Goal: Complete application form

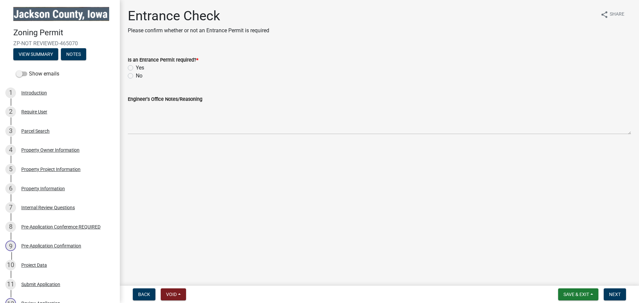
click at [136, 67] on label "Yes" at bounding box center [140, 68] width 8 height 8
click at [136, 67] on input "Yes" at bounding box center [138, 66] width 4 height 4
radio input "true"
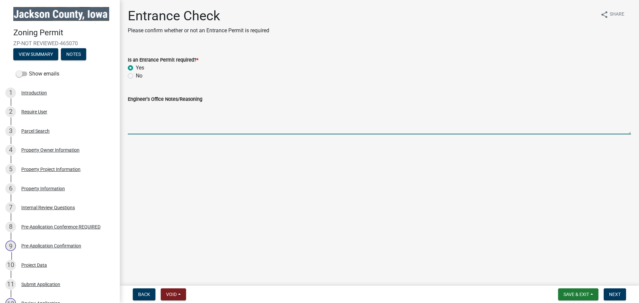
click at [143, 126] on textarea "Engineer's Office Notes/Reasoning" at bounding box center [379, 118] width 503 height 31
click at [141, 128] on textarea "Engineer's Office Notes/Reasoning" at bounding box center [379, 118] width 503 height 31
type textarea "Property owner has stated that they would like a second driveway"
click at [611, 293] on span "Next" at bounding box center [615, 294] width 12 height 5
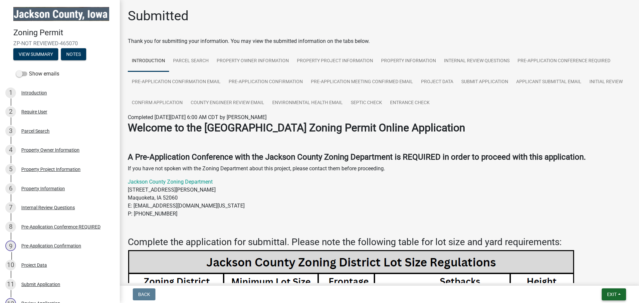
click at [606, 291] on button "Exit" at bounding box center [613, 294] width 24 height 12
click at [591, 275] on button "Save & Exit" at bounding box center [598, 277] width 53 height 16
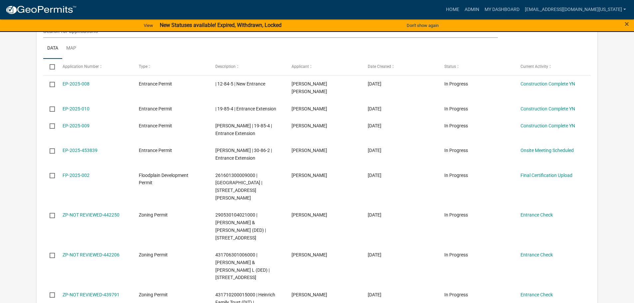
scroll to position [466, 0]
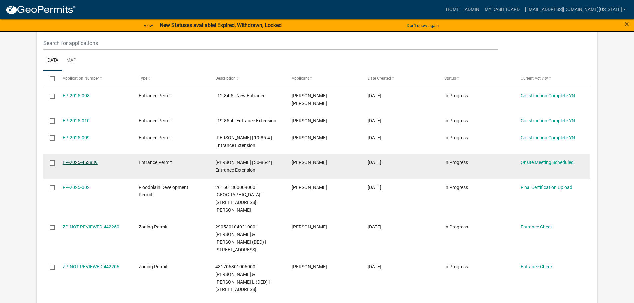
click at [83, 160] on link "EP-2025-453839" at bounding box center [80, 162] width 35 height 5
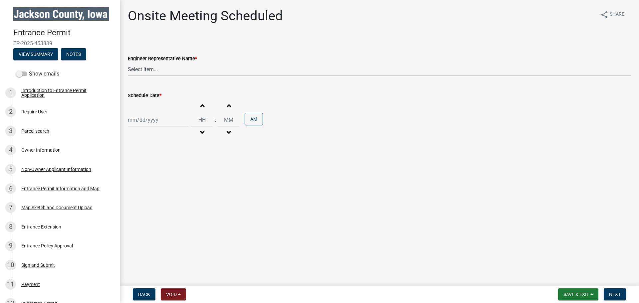
click at [154, 72] on select "Select Item... [EMAIL_ADDRESS][DOMAIN_NAME][US_STATE] ([PERSON_NAME]) [EMAIL_AD…" at bounding box center [379, 70] width 503 height 14
select select "30cd8f79-b71c-4476-b5ff-5b1b6bdd071e"
click at [128, 63] on select "Select Item... [EMAIL_ADDRESS][DOMAIN_NAME][US_STATE] ([PERSON_NAME]) [EMAIL_AD…" at bounding box center [379, 70] width 503 height 14
click at [152, 119] on div at bounding box center [158, 120] width 61 height 14
select select "8"
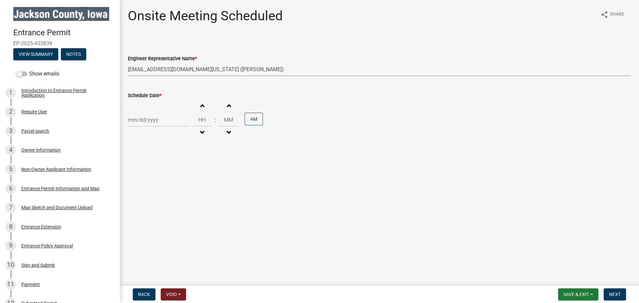
select select "2025"
click at [157, 189] on div "20" at bounding box center [155, 187] width 11 height 11
type input "[DATE]"
click at [197, 121] on input "Hours" at bounding box center [201, 120] width 21 height 14
type input "02"
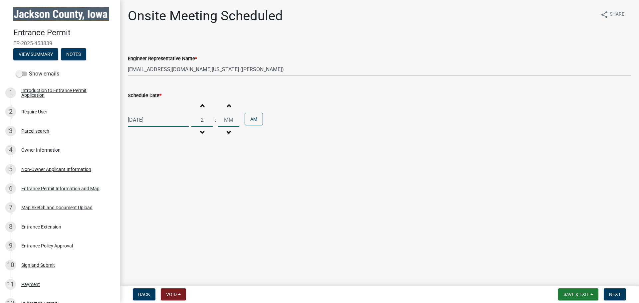
type input "00"
click at [223, 119] on input "00" at bounding box center [228, 120] width 21 height 14
click at [254, 120] on button "AM" at bounding box center [253, 119] width 18 height 13
click at [250, 161] on main "Onsite Meeting Scheduled share Share Engineer Representative Name * Select Item…" at bounding box center [379, 141] width 519 height 283
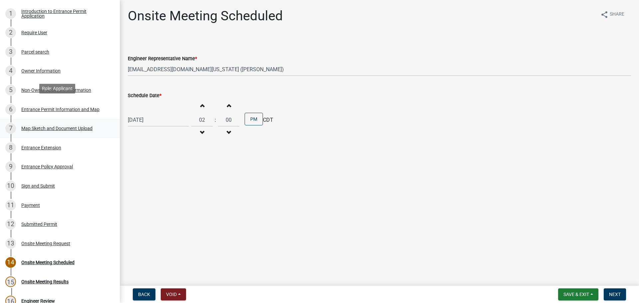
scroll to position [100, 0]
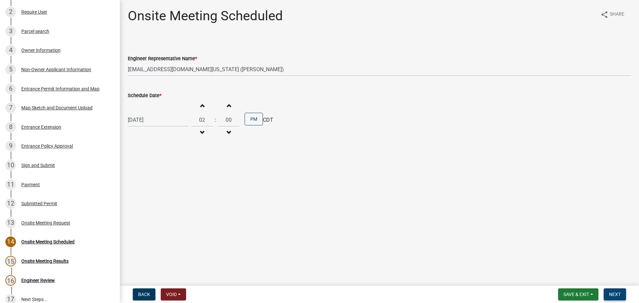
click at [617, 293] on span "Next" at bounding box center [615, 294] width 12 height 5
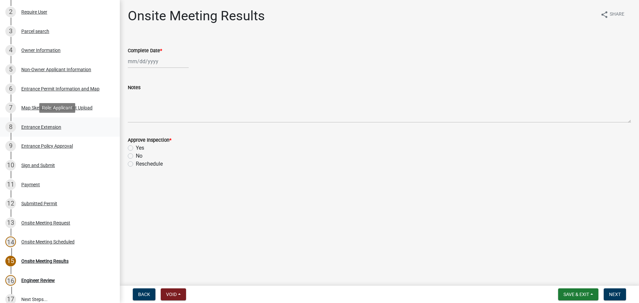
click at [31, 122] on div "8 Entrance Extension" at bounding box center [57, 127] width 104 height 11
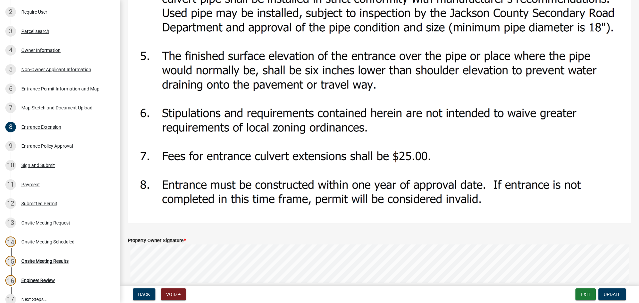
scroll to position [589, 0]
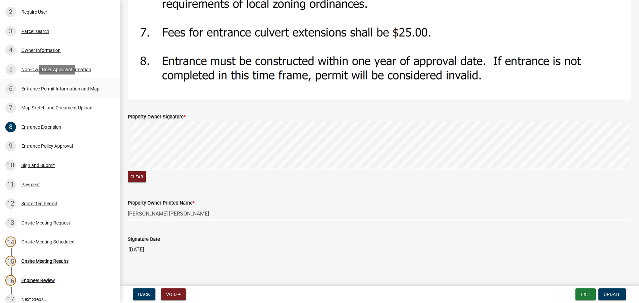
click at [22, 88] on div "Entrance Permit Information and Map" at bounding box center [60, 88] width 78 height 5
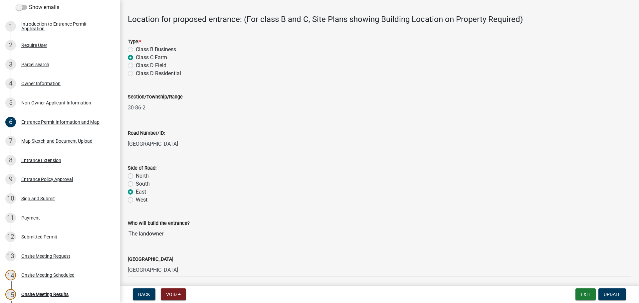
scroll to position [0, 0]
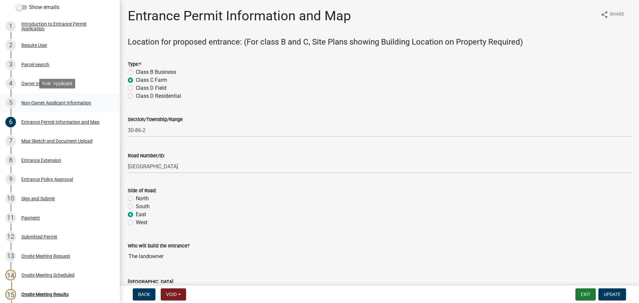
click at [60, 109] on link "5 Non-Owner Applicant Information" at bounding box center [60, 102] width 120 height 19
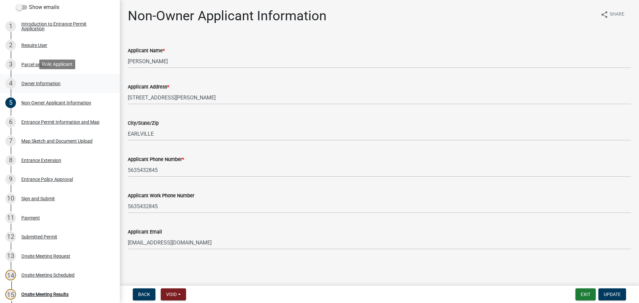
click at [35, 82] on div "Owner Information" at bounding box center [40, 83] width 39 height 5
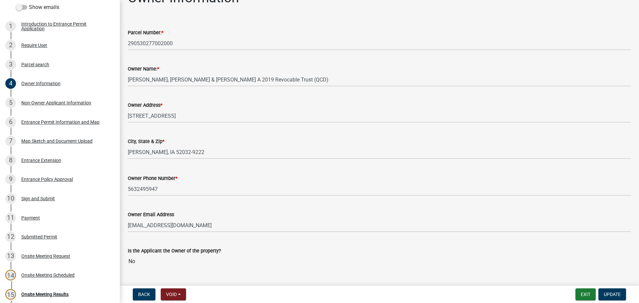
scroll to position [34, 0]
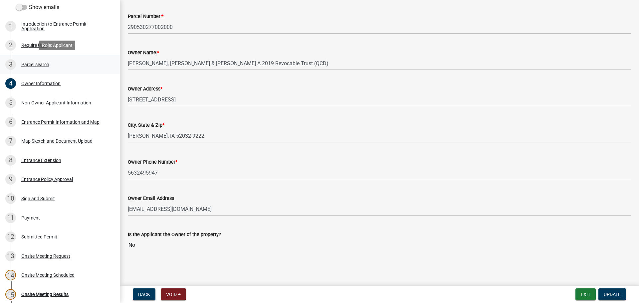
click at [39, 69] on div "3 Parcel search" at bounding box center [57, 64] width 104 height 11
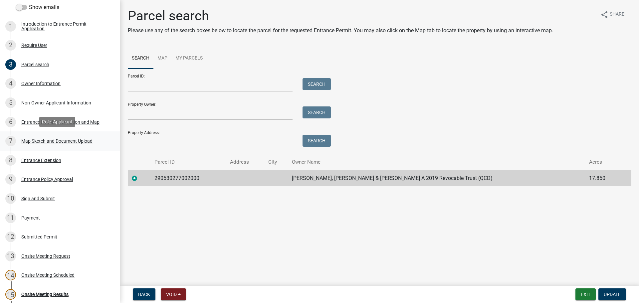
click at [61, 139] on div "Map Sketch and Document Upload" at bounding box center [56, 141] width 71 height 5
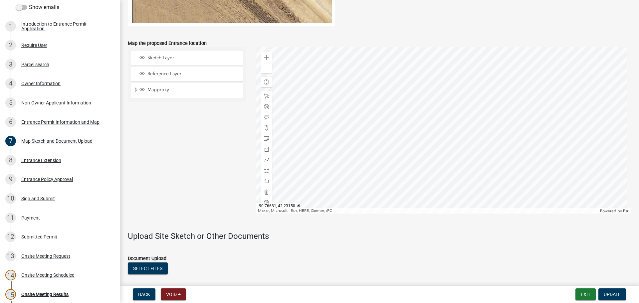
scroll to position [437, 0]
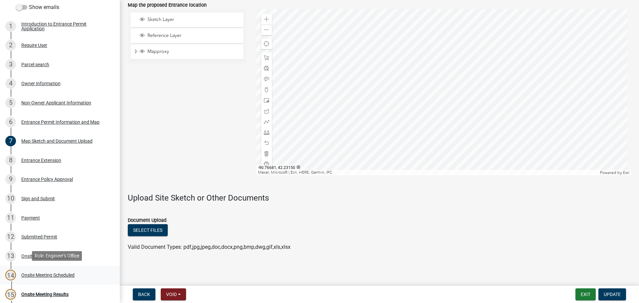
click at [27, 273] on div "Onsite Meeting Scheduled" at bounding box center [47, 275] width 53 height 5
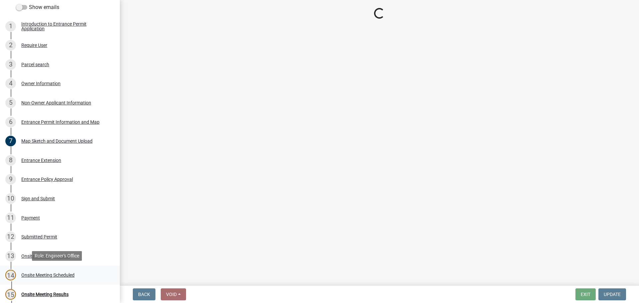
select select "30cd8f79-b71c-4476-b5ff-5b1b6bdd071e"
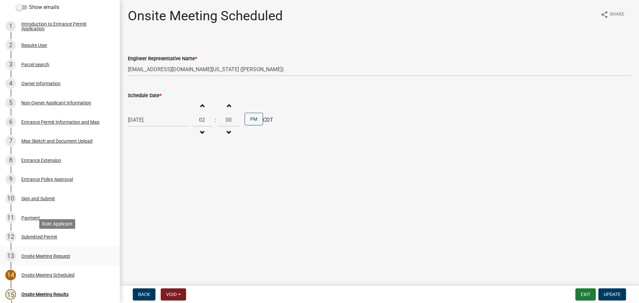
scroll to position [133, 0]
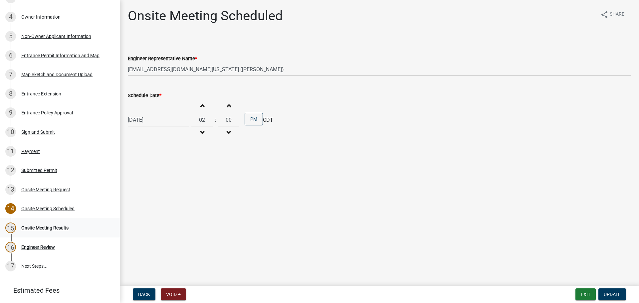
click at [74, 232] on link "15 Onsite Meeting Results" at bounding box center [60, 227] width 120 height 19
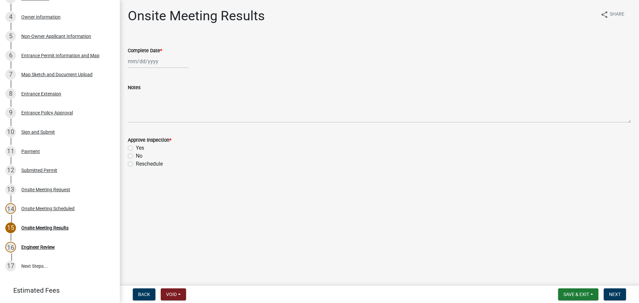
click at [145, 61] on div at bounding box center [158, 62] width 61 height 14
select select "8"
select select "2025"
click at [158, 130] on div "20" at bounding box center [155, 128] width 11 height 11
type input "[DATE]"
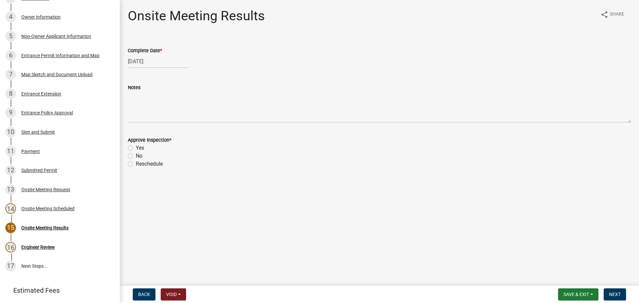
click at [136, 149] on label "Yes" at bounding box center [140, 148] width 8 height 8
click at [136, 148] on input "Yes" at bounding box center [138, 146] width 4 height 4
radio input "true"
click at [606, 297] on button "Next" at bounding box center [614, 294] width 22 height 12
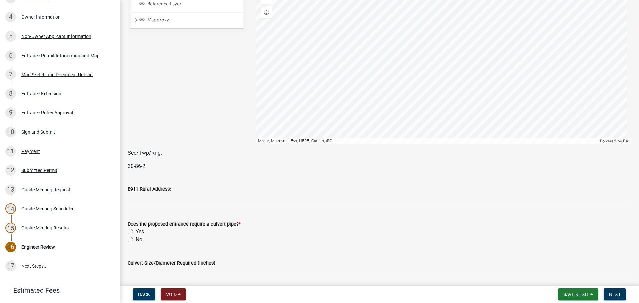
scroll to position [100, 0]
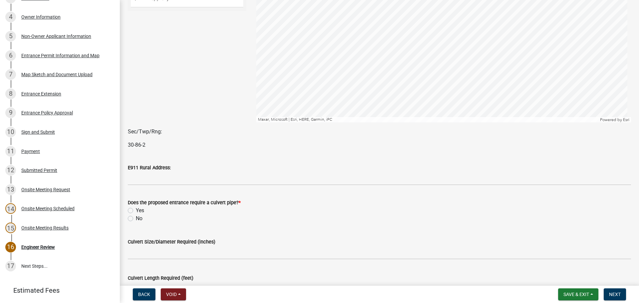
click at [136, 218] on label "No" at bounding box center [139, 219] width 7 height 8
click at [136, 218] on input "No" at bounding box center [138, 217] width 4 height 4
radio input "true"
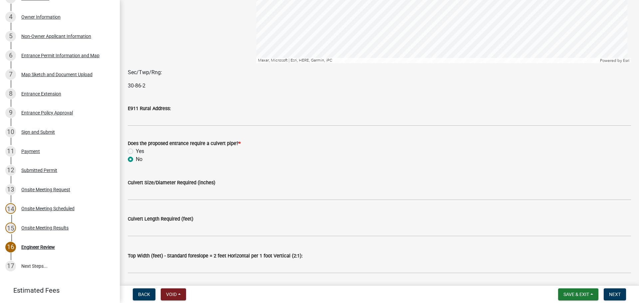
scroll to position [166, 0]
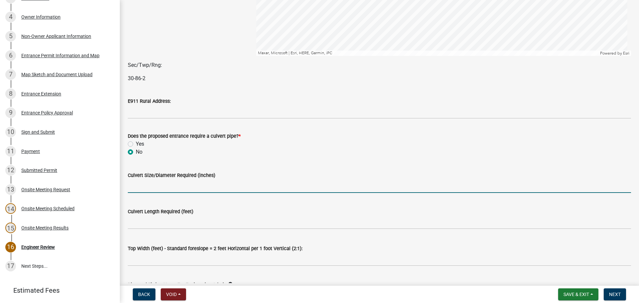
click at [155, 190] on input "Culvert Size/Diameter Required (inches)" at bounding box center [379, 186] width 503 height 14
type input "NA"
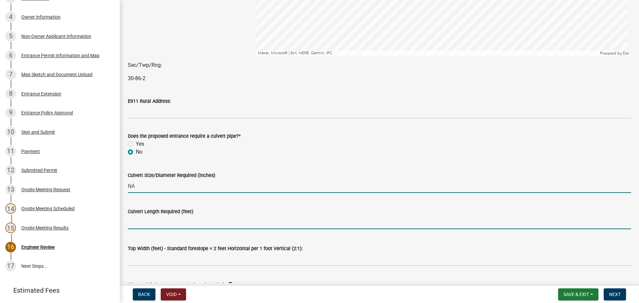
click at [156, 221] on input "text" at bounding box center [379, 223] width 503 height 14
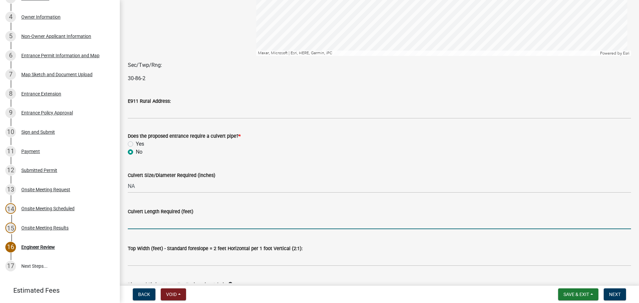
click at [309, 251] on div "Top Width (feet) - Standard foreslope = 2 feet Horizontal per 1 foot Vertical (…" at bounding box center [379, 248] width 503 height 8
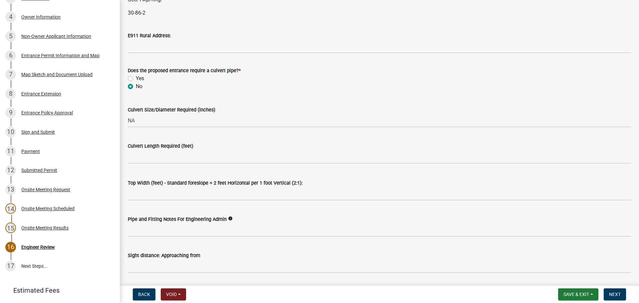
scroll to position [233, 0]
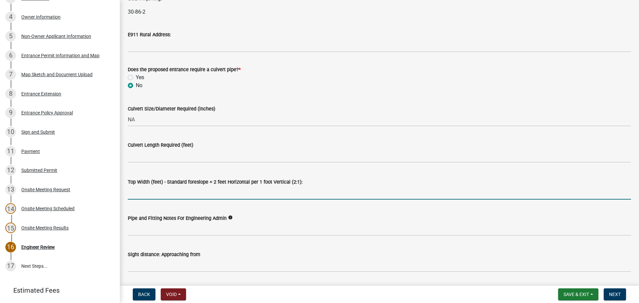
click at [152, 193] on input "Top Width (feet) - Standard foreslope = 2 feet Horizontal per 1 foot Vertical (…" at bounding box center [379, 193] width 503 height 14
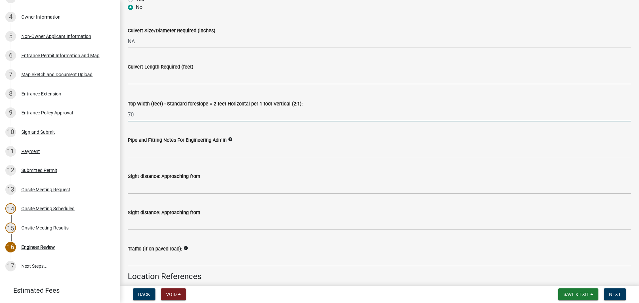
scroll to position [333, 0]
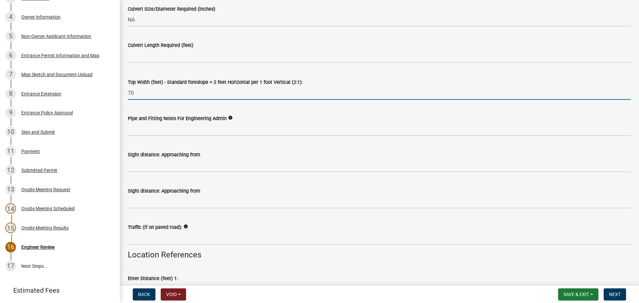
type input "70"
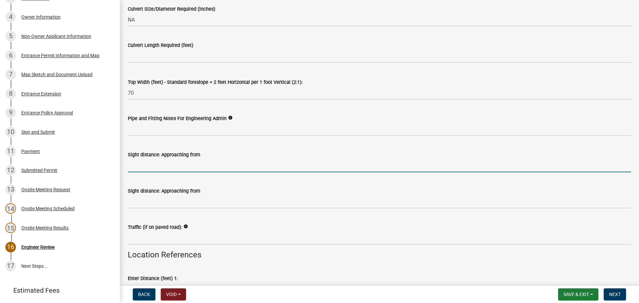
click at [145, 168] on input "Sight distance: Approaching from" at bounding box center [379, 166] width 503 height 14
type input "North 500 ft"
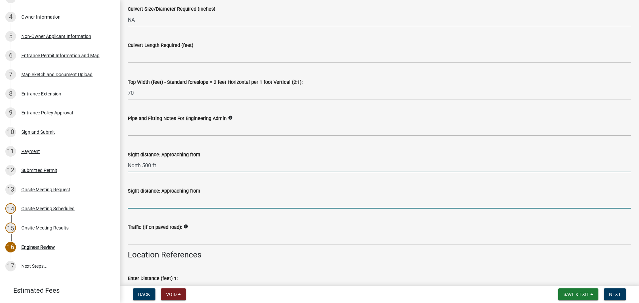
click at [133, 200] on input "Sight distance: Approaching from" at bounding box center [379, 202] width 503 height 14
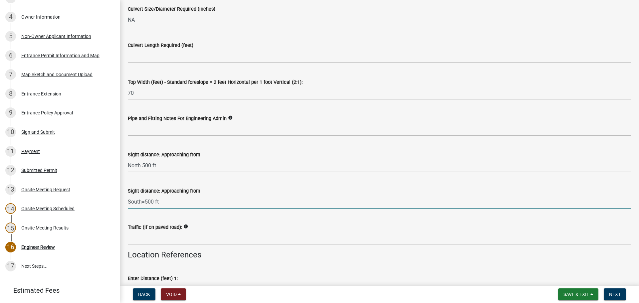
type input "South=500 ft"
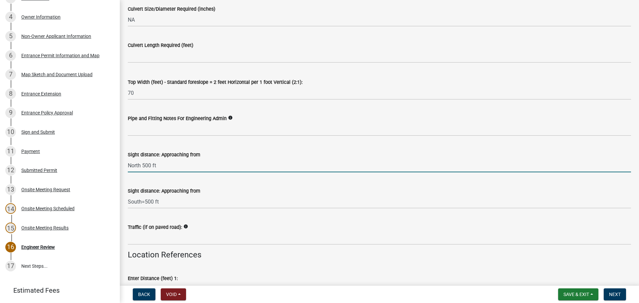
click at [141, 165] on input "North 500 ft" at bounding box center [379, 166] width 503 height 14
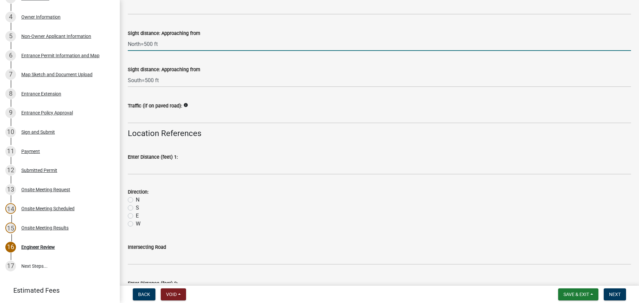
scroll to position [466, 0]
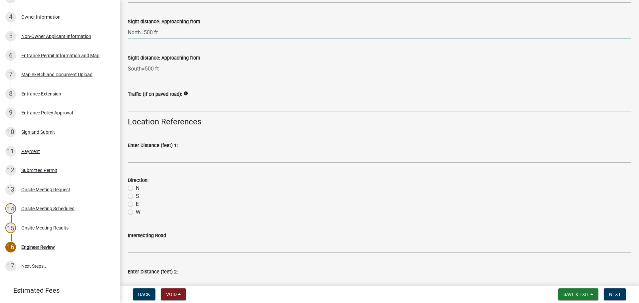
type input "North=500 ft"
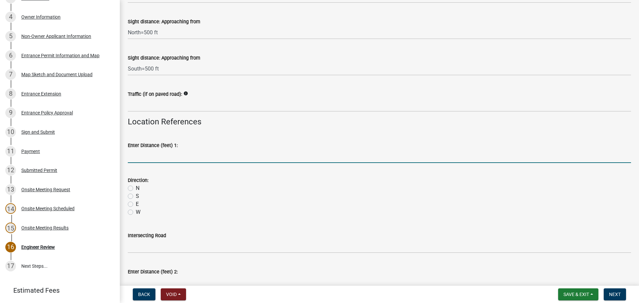
click at [148, 157] on input "Enter Distance (feet) 1:" at bounding box center [379, 156] width 503 height 14
type input "116 ft"
click at [136, 197] on label "S" at bounding box center [137, 196] width 3 height 8
click at [136, 197] on input "S" at bounding box center [138, 194] width 4 height 4
radio input "true"
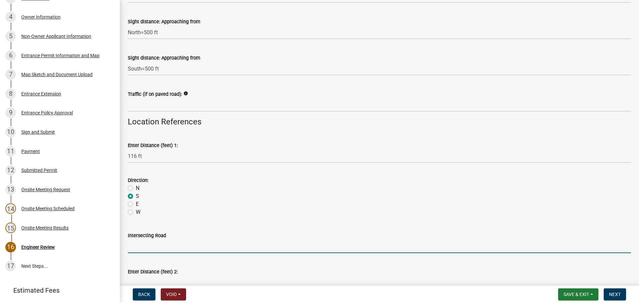
click at [162, 249] on input "Intersecting Road" at bounding box center [379, 246] width 503 height 14
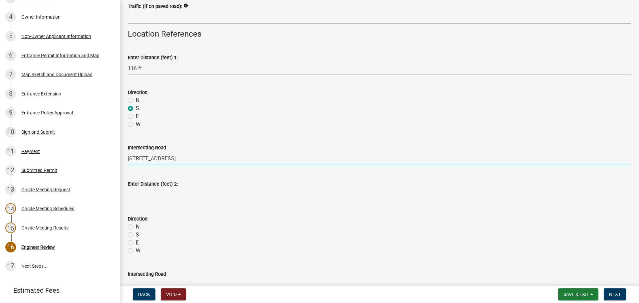
scroll to position [565, 0]
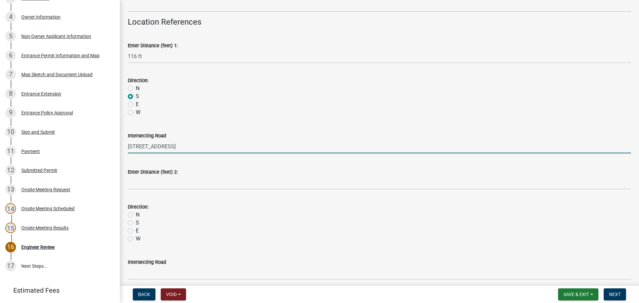
type input "[STREET_ADDRESS]"
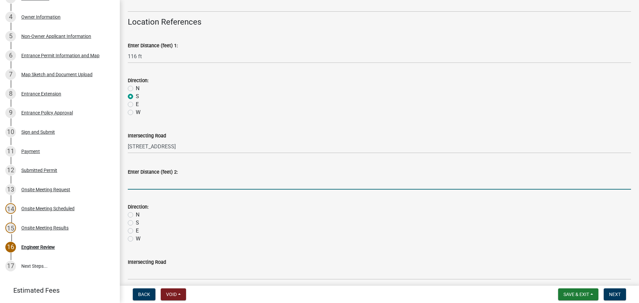
click at [153, 186] on input "Enter Distance (feet) 2:" at bounding box center [379, 183] width 503 height 14
type input "695 ft"
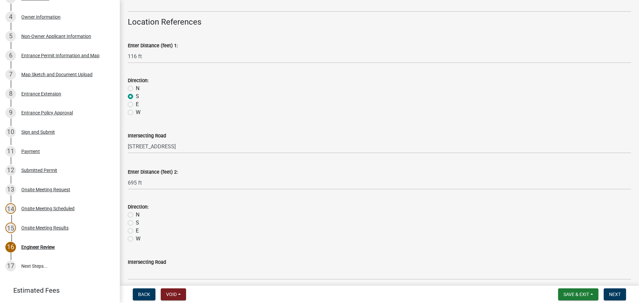
click at [136, 216] on label "N" at bounding box center [138, 215] width 4 height 8
click at [136, 215] on input "N" at bounding box center [138, 213] width 4 height 4
radio input "true"
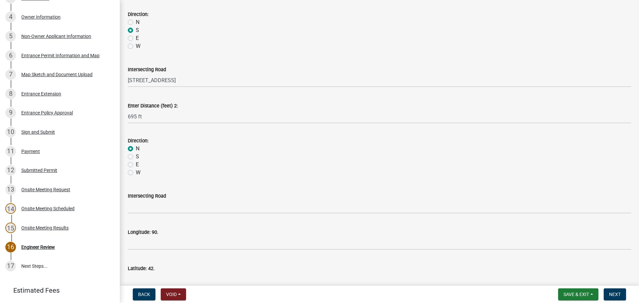
scroll to position [632, 0]
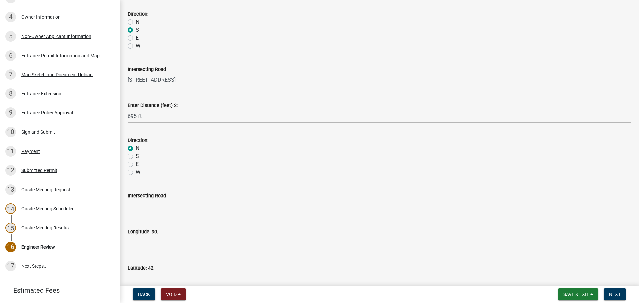
click at [149, 206] on input "Intersecting Road" at bounding box center [379, 207] width 503 height 14
type input "[STREET_ADDRESS]"
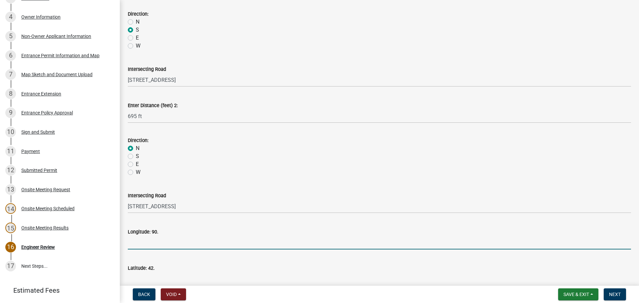
click at [166, 246] on input "Longitude: 90." at bounding box center [379, 243] width 503 height 14
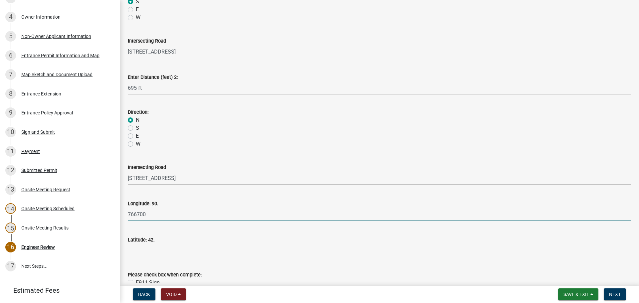
scroll to position [698, 0]
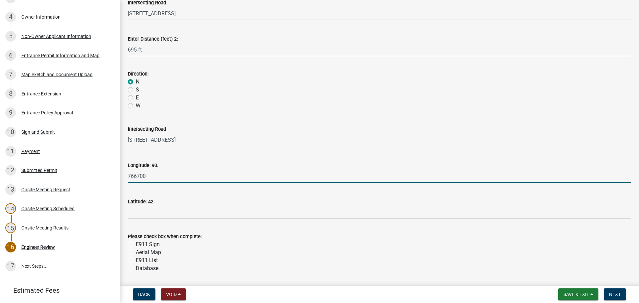
type input "766700"
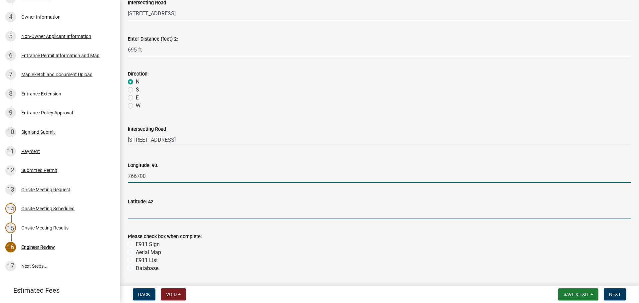
click at [162, 217] on input "Latitude: 42." at bounding box center [379, 213] width 503 height 14
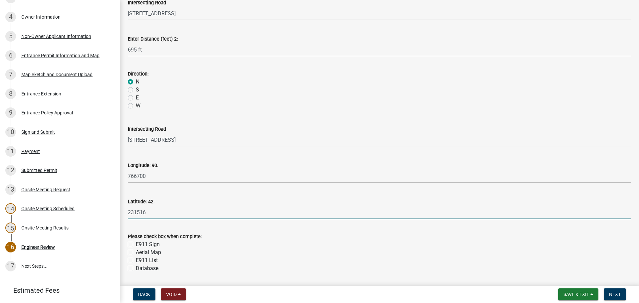
type input "231516"
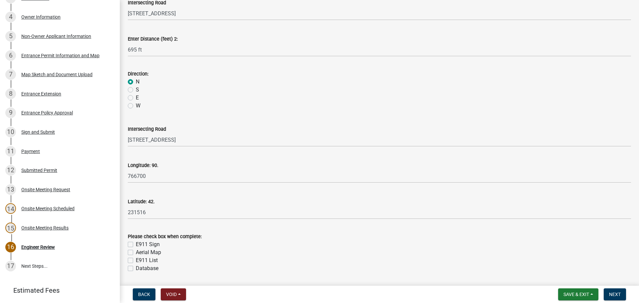
click at [245, 233] on div "Please check box when complete:" at bounding box center [379, 236] width 503 height 8
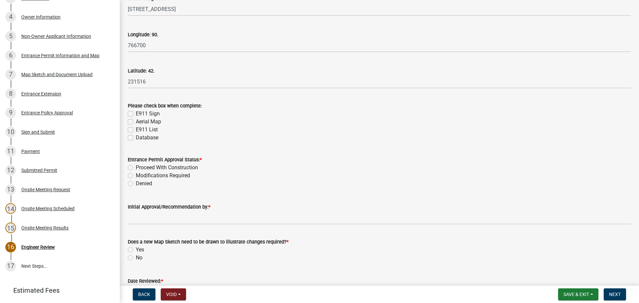
scroll to position [831, 0]
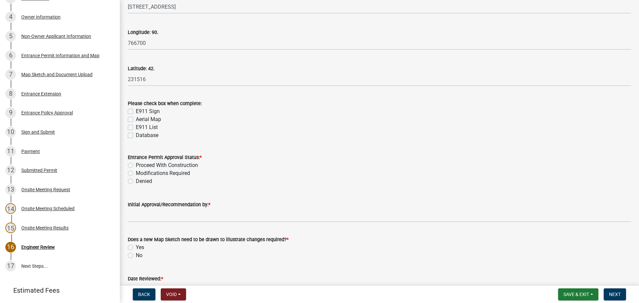
click at [136, 164] on label "Proceed With Construction" at bounding box center [167, 165] width 62 height 8
click at [136, 164] on input "Proceed With Construction" at bounding box center [138, 163] width 4 height 4
radio input "true"
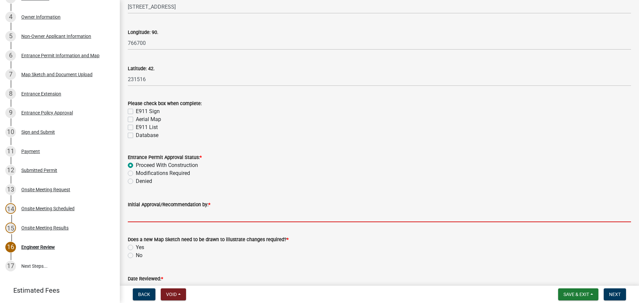
click at [162, 219] on input "Initial Approval/Recommendation by: *" at bounding box center [379, 216] width 503 height 14
type input "[PERSON_NAME]"
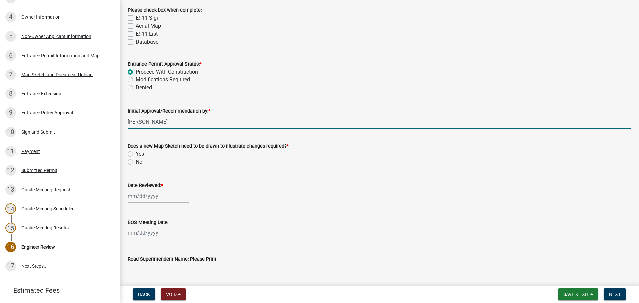
scroll to position [931, 0]
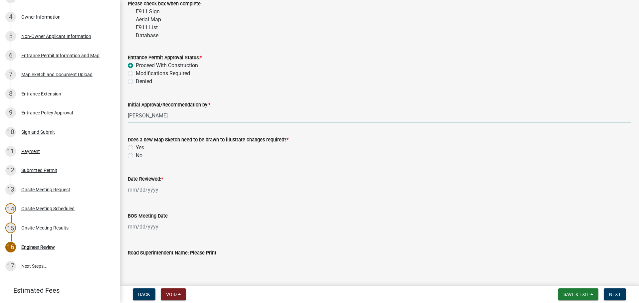
click at [136, 156] on label "No" at bounding box center [139, 156] width 7 height 8
click at [136, 156] on input "No" at bounding box center [138, 154] width 4 height 4
radio input "true"
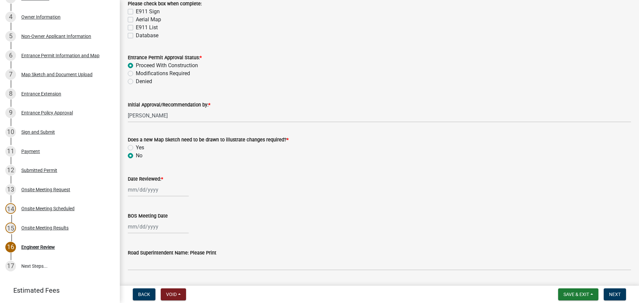
click at [137, 189] on div at bounding box center [158, 190] width 61 height 14
select select "8"
select select "2025"
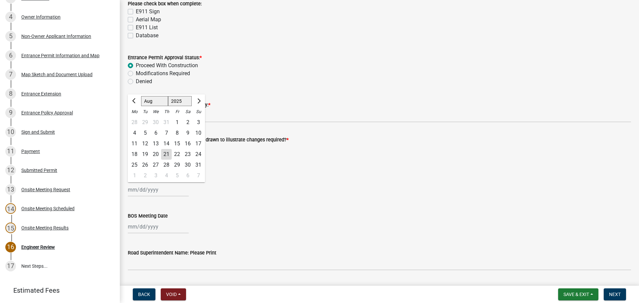
click at [158, 154] on div "20" at bounding box center [155, 154] width 11 height 11
type input "[DATE]"
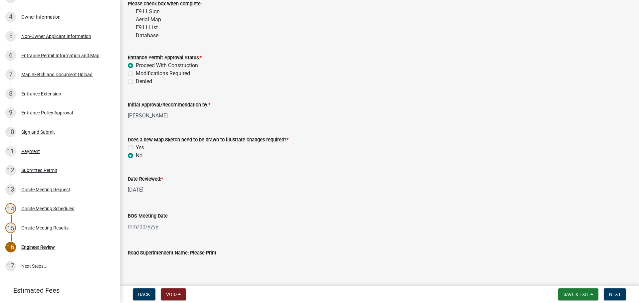
click at [249, 174] on div "Date Reviewed: * [DATE]" at bounding box center [379, 181] width 503 height 31
click at [136, 225] on div at bounding box center [158, 227] width 61 height 14
select select "8"
select select "2025"
click at [261, 194] on div "[DATE]" at bounding box center [379, 190] width 503 height 14
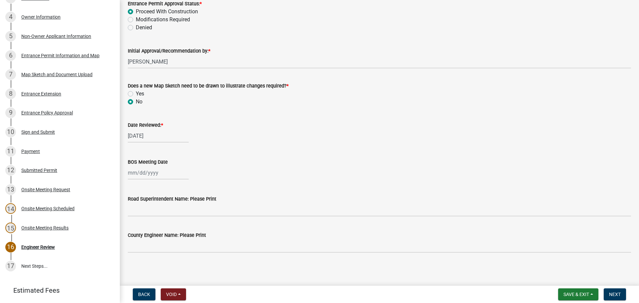
scroll to position [986, 0]
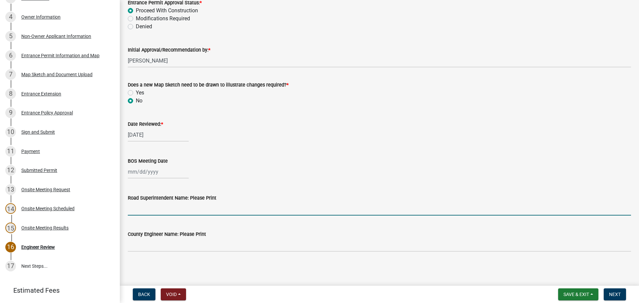
click at [198, 208] on input "Road Superintendent Name: Please Print" at bounding box center [379, 209] width 503 height 14
type input "[PERSON_NAME]"
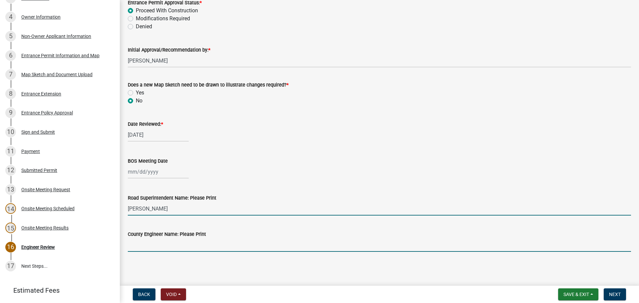
click at [166, 242] on input "County Engineer Name: Please Print" at bounding box center [379, 245] width 503 height 14
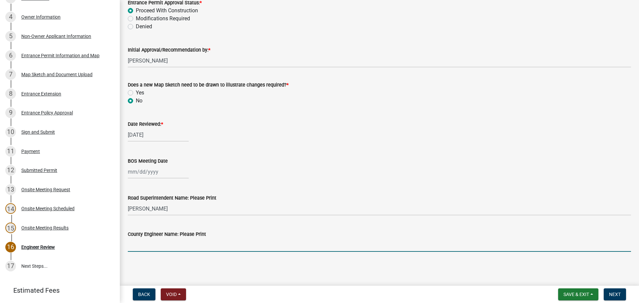
type input "[PERSON_NAME]"
click at [617, 297] on span "Next" at bounding box center [615, 294] width 12 height 5
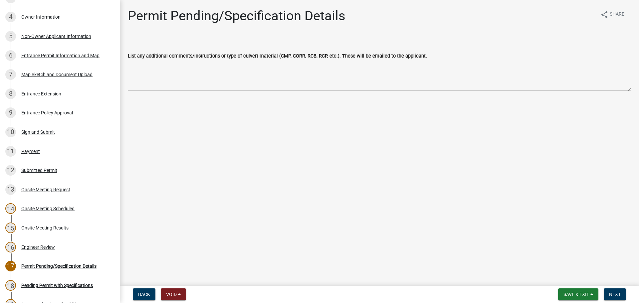
scroll to position [191, 0]
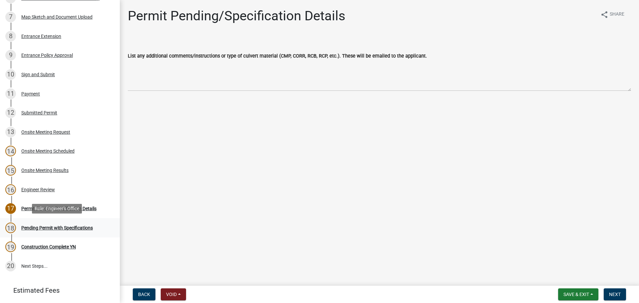
click at [56, 227] on div "Pending Permit with Specifications" at bounding box center [57, 227] width 72 height 5
click at [42, 229] on div "Pending Permit with Specifications" at bounding box center [57, 227] width 72 height 5
click at [620, 295] on span "Next" at bounding box center [615, 294] width 12 height 5
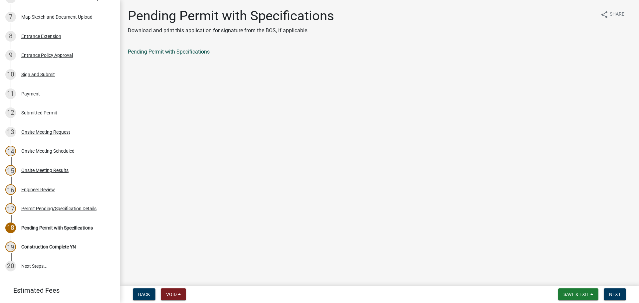
click at [197, 50] on link "Pending Permit with Specifications" at bounding box center [169, 52] width 82 height 6
click at [620, 292] on span "Next" at bounding box center [615, 294] width 12 height 5
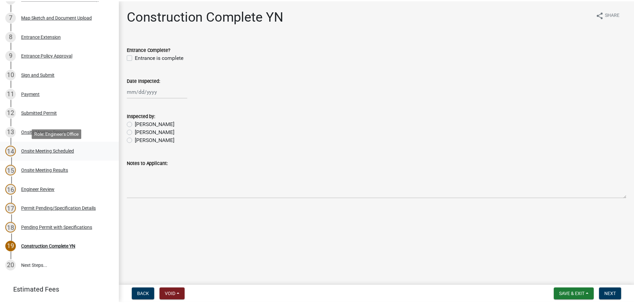
scroll to position [0, 0]
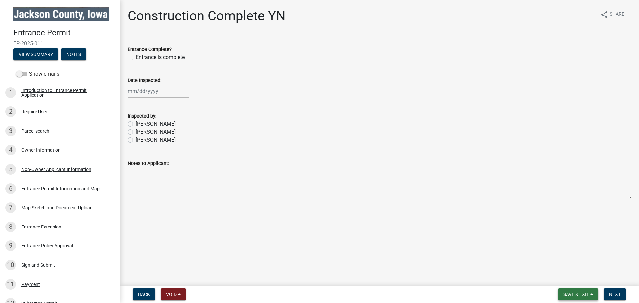
click at [592, 295] on button "Save & Exit" at bounding box center [578, 294] width 40 height 12
click at [575, 282] on button "Save & Exit" at bounding box center [571, 277] width 53 height 16
